Goal: Task Accomplishment & Management: Manage account settings

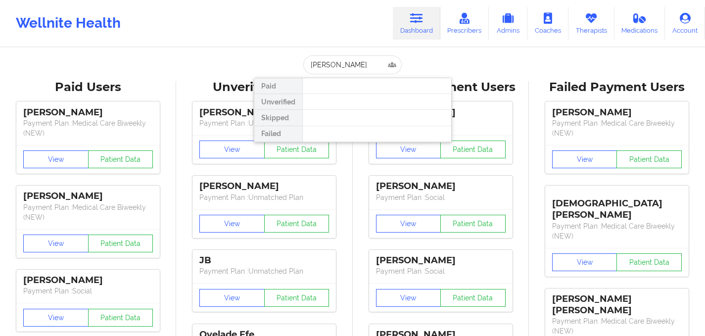
type input "[PERSON_NAME]"
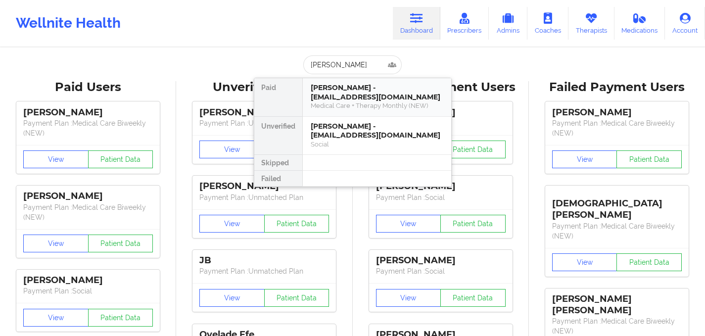
click at [356, 104] on div "Medical Care + Therapy Monthly (NEW)" at bounding box center [377, 105] width 133 height 8
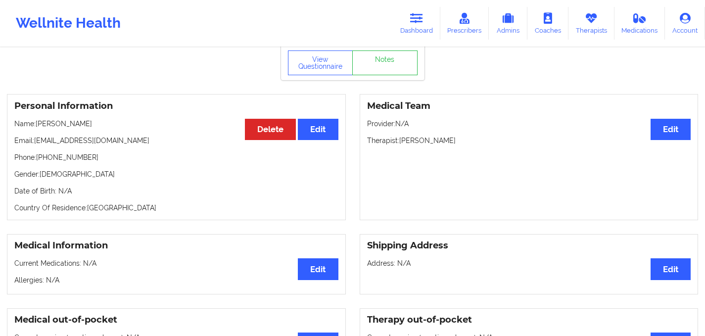
scroll to position [51, 0]
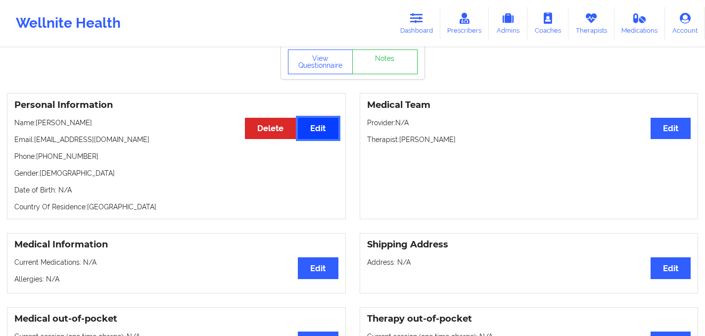
click at [323, 128] on button "Edit" at bounding box center [318, 128] width 40 height 21
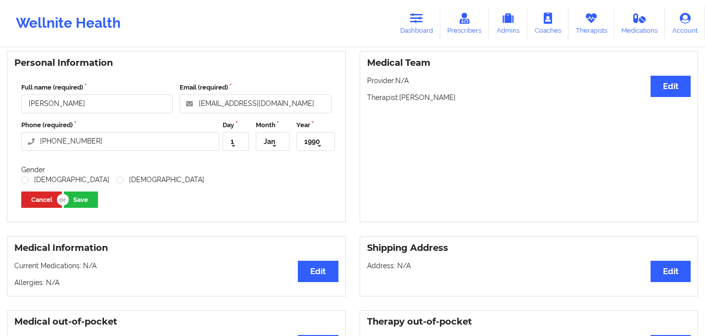
scroll to position [78, 0]
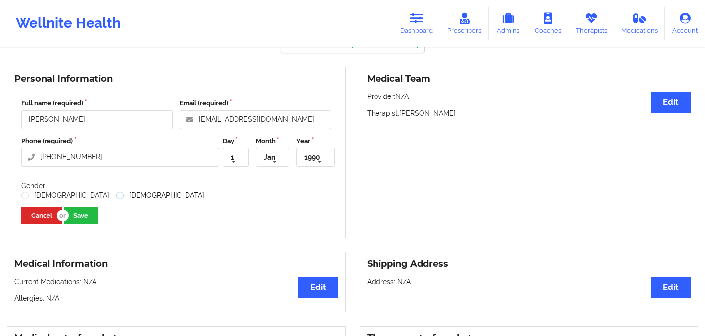
click at [116, 193] on label "[DEMOGRAPHIC_DATA]" at bounding box center [160, 195] width 88 height 8
click at [116, 193] on input "[DEMOGRAPHIC_DATA]" at bounding box center [120, 195] width 8 height 8
radio input "true"
click at [239, 158] on icon at bounding box center [233, 162] width 15 height 18
click at [289, 158] on input "text" at bounding box center [273, 157] width 33 height 18
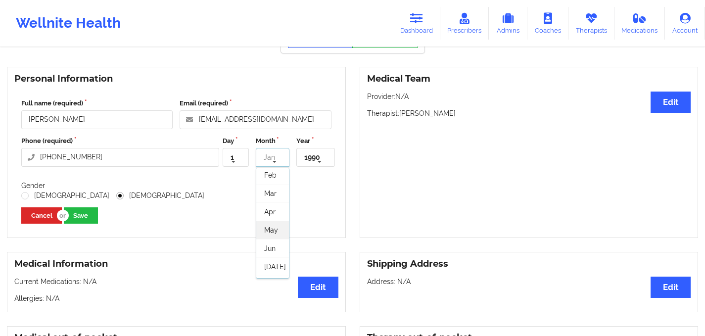
scroll to position [20, 0]
click at [274, 243] on div "Jun" at bounding box center [272, 248] width 33 height 18
click at [268, 155] on icon at bounding box center [274, 162] width 15 height 18
click at [272, 264] on span "[DATE]" at bounding box center [275, 267] width 22 height 8
click at [238, 156] on input "text" at bounding box center [226, 157] width 25 height 18
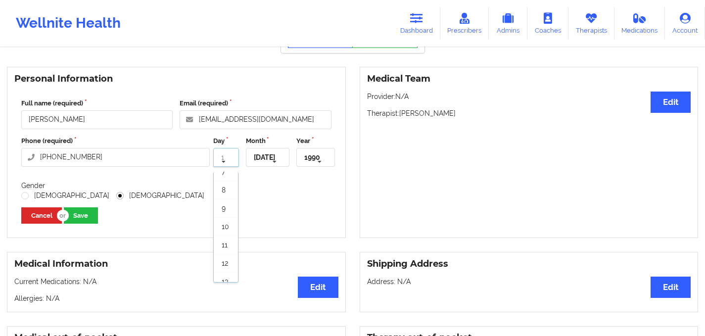
scroll to position [143, 0]
click at [228, 240] on span "12" at bounding box center [225, 240] width 6 height 8
click at [80, 218] on button "Save" at bounding box center [81, 215] width 34 height 16
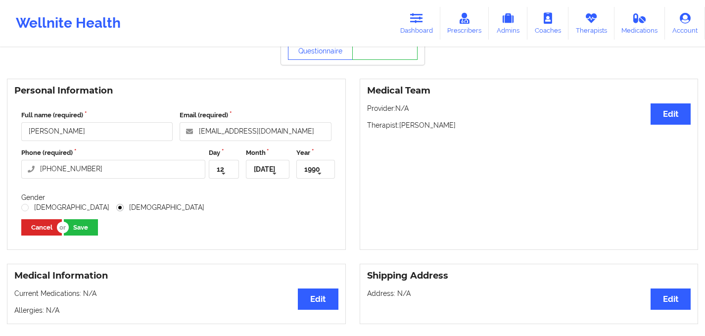
scroll to position [78, 0]
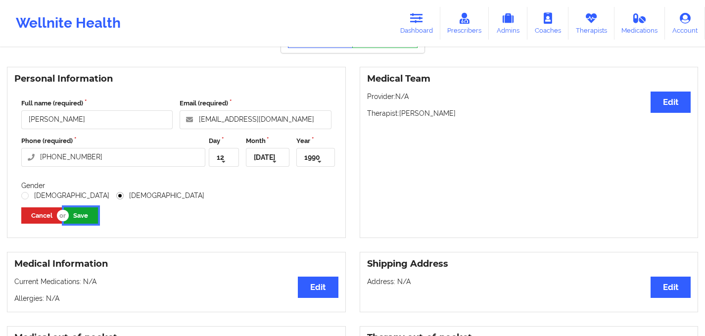
click at [82, 218] on button "Save" at bounding box center [81, 215] width 34 height 16
